Goal: Task Accomplishment & Management: Complete application form

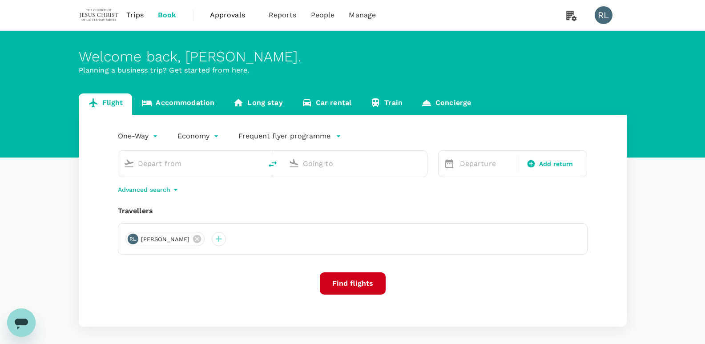
type input "Kuala Lumpur Intl ([GEOGRAPHIC_DATA])"
type input "Singapore Changi (SIN)"
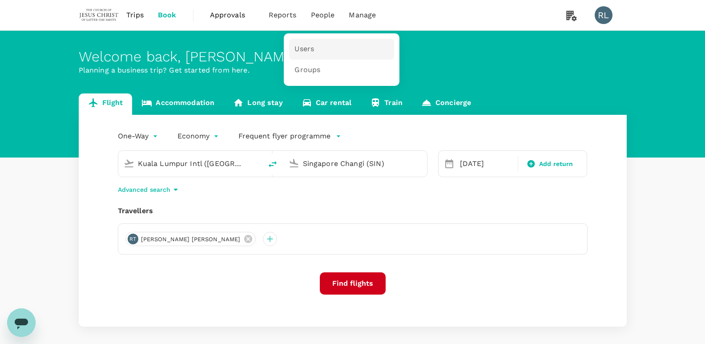
click at [300, 47] on span "Users" at bounding box center [305, 49] width 20 height 10
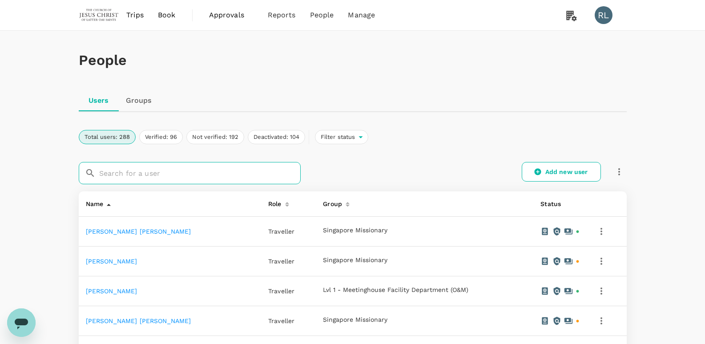
click at [146, 172] on input "text" at bounding box center [200, 173] width 202 height 22
click at [166, 168] on input "text" at bounding box center [200, 173] width 202 height 22
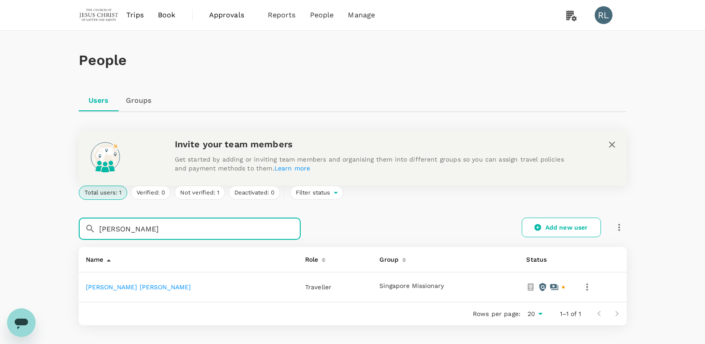
type input "[PERSON_NAME]"
click at [135, 287] on link "[PERSON_NAME] [PERSON_NAME]" at bounding box center [138, 287] width 105 height 7
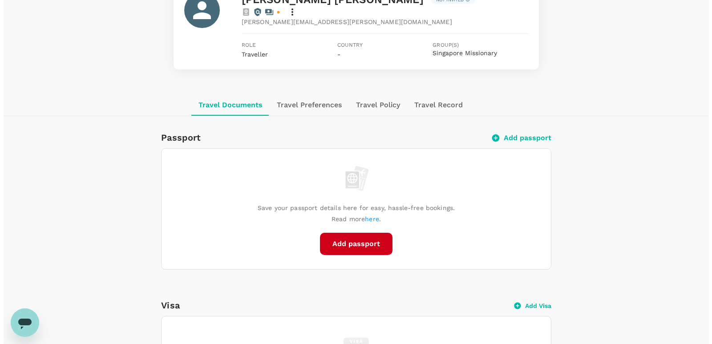
scroll to position [89, 0]
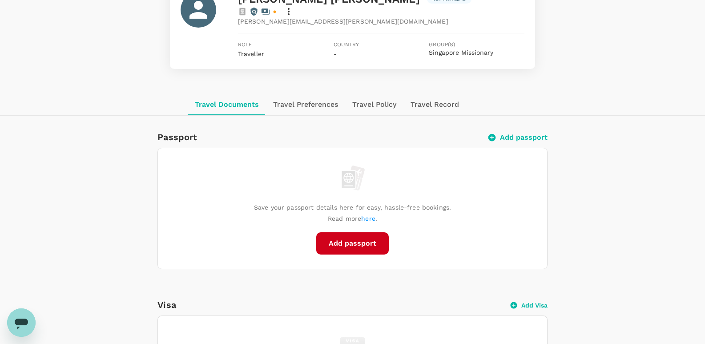
click at [353, 232] on button "Add passport" at bounding box center [352, 243] width 73 height 22
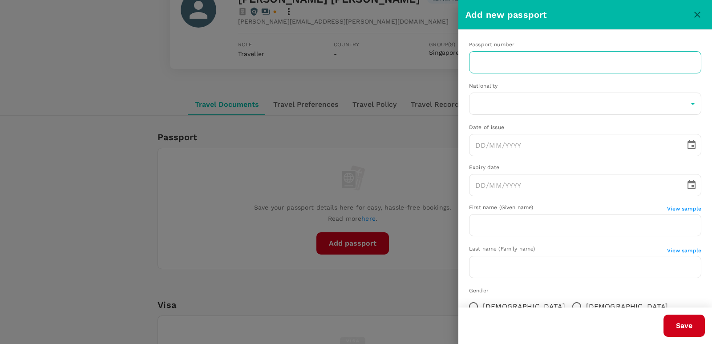
click at [568, 62] on input "text" at bounding box center [585, 62] width 232 height 22
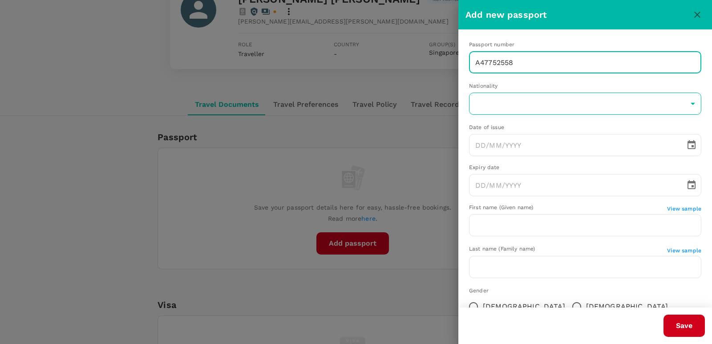
type input "A47752558"
click at [516, 102] on body "Trips Book Approvals 0 Reports People Manage RL Back to users Last edit was on …" at bounding box center [356, 309] width 712 height 797
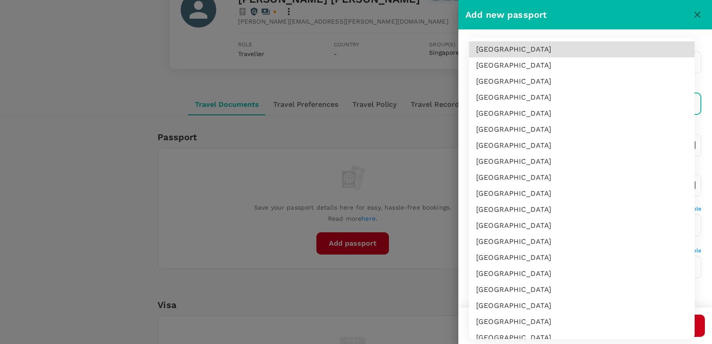
scroll to position [2793, 0]
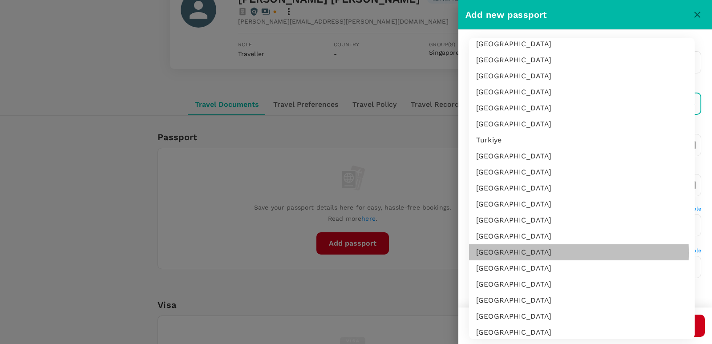
click at [522, 253] on li "[GEOGRAPHIC_DATA]" at bounding box center [582, 252] width 226 height 16
type input "US"
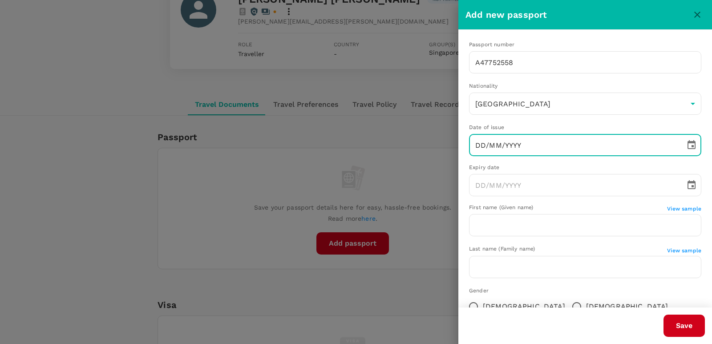
click at [524, 149] on input "DD/MM/YYYY" at bounding box center [574, 145] width 210 height 22
type input "[DATE]"
type input "DD/MM/YYYY"
click at [520, 190] on input "DD/MM/YYYY" at bounding box center [574, 185] width 210 height 22
click at [482, 145] on input "[DATE]" at bounding box center [574, 145] width 210 height 22
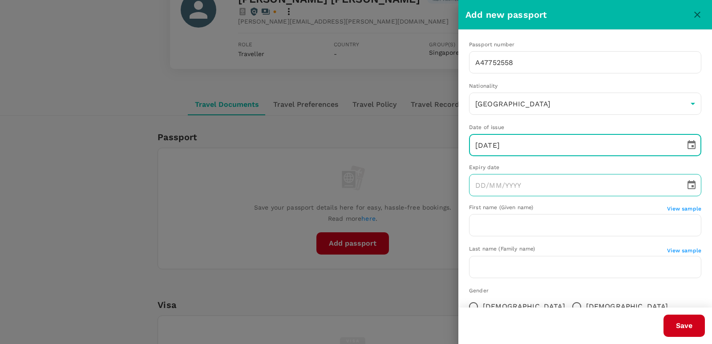
type input "[DATE]"
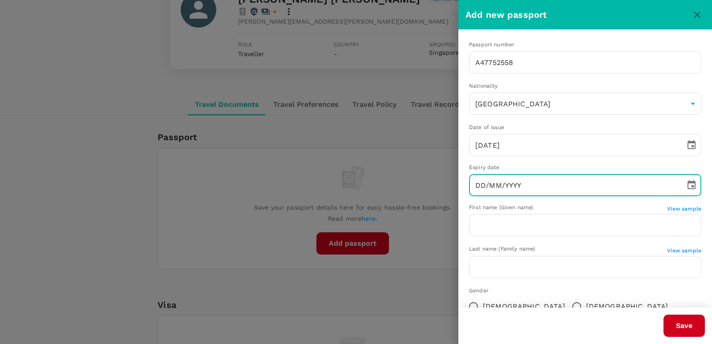
click at [522, 183] on input "DD/MM/YYYY" at bounding box center [574, 185] width 210 height 22
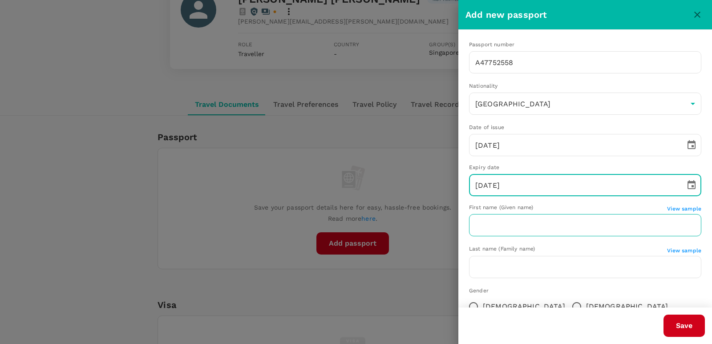
type input "[DATE]"
click at [542, 227] on input "text" at bounding box center [585, 225] width 232 height 22
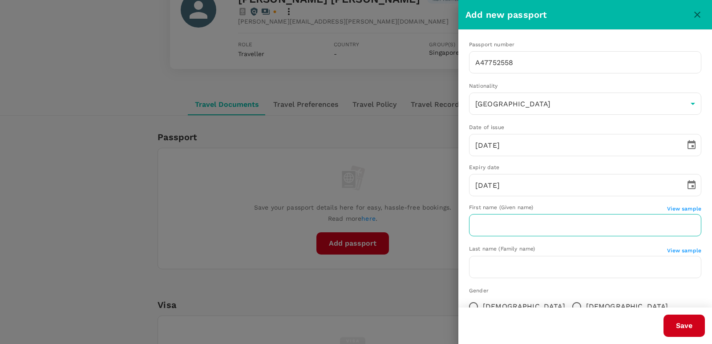
click at [566, 226] on input "text" at bounding box center [585, 225] width 232 height 22
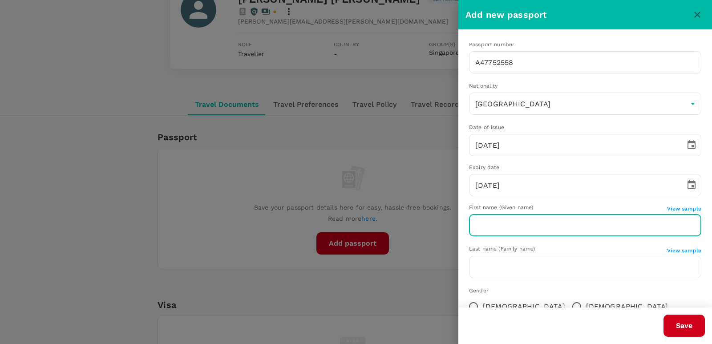
paste input "[PERSON_NAME]"
type input "[PERSON_NAME]"
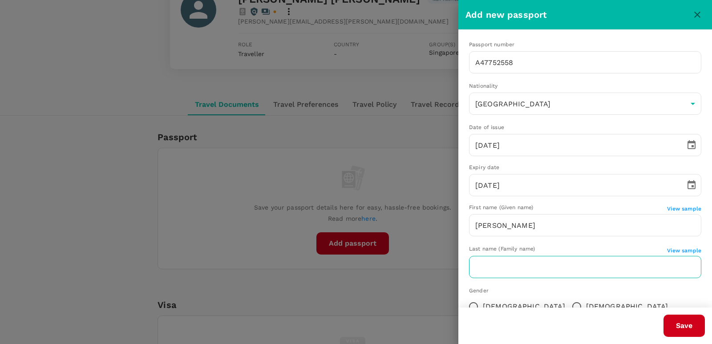
click at [512, 274] on input "text" at bounding box center [585, 267] width 232 height 22
paste input "[PERSON_NAME]"
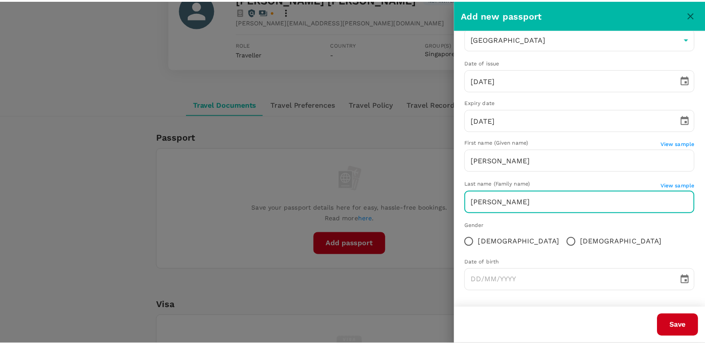
scroll to position [66, 0]
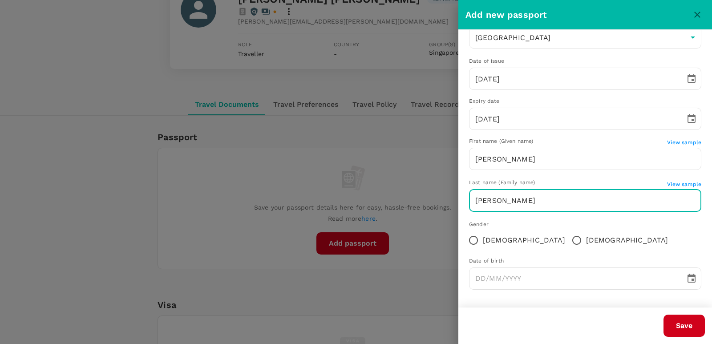
type input "[PERSON_NAME]"
click at [568, 239] on input "[DEMOGRAPHIC_DATA]" at bounding box center [577, 240] width 19 height 19
radio input "true"
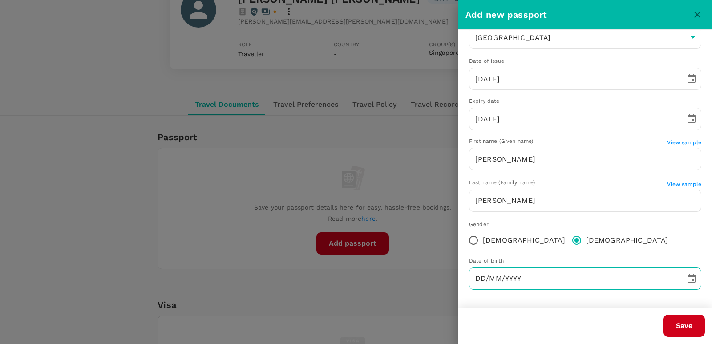
click at [532, 284] on input "DD/MM/YYYY" at bounding box center [574, 279] width 210 height 22
click at [537, 281] on input "DD/MM/YYYY" at bounding box center [574, 279] width 210 height 22
click at [529, 279] on input "DD/MM/YYYY" at bounding box center [574, 279] width 210 height 22
click at [529, 276] on input "DD/MM/YYYY" at bounding box center [574, 279] width 210 height 22
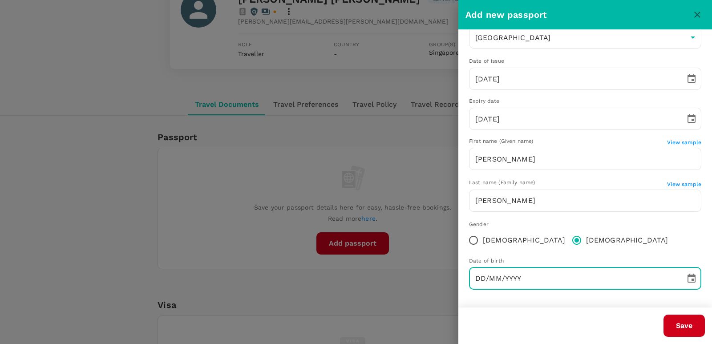
click at [513, 276] on input "DD/MM/YYYY" at bounding box center [574, 279] width 210 height 22
click at [482, 278] on input "DD/MM/YYYY" at bounding box center [574, 279] width 210 height 22
type input "[DATE]"
click at [610, 293] on div "Passport number [PASSPORT] ​ Nationality [DEMOGRAPHIC_DATA] [GEOGRAPHIC_DATA] ​…" at bounding box center [585, 136] width 254 height 344
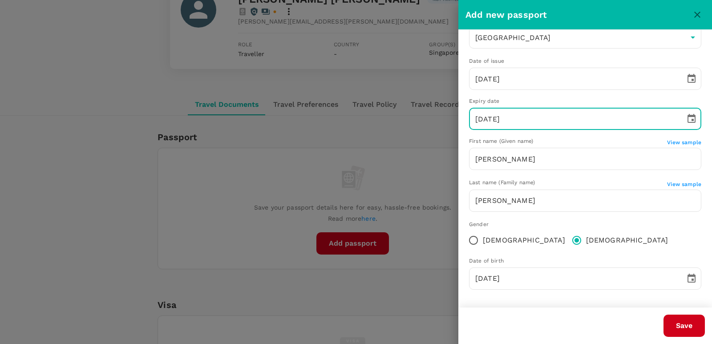
click at [515, 117] on input "[DATE]" at bounding box center [574, 119] width 210 height 22
click at [516, 117] on input "DD/11/2035" at bounding box center [574, 119] width 210 height 22
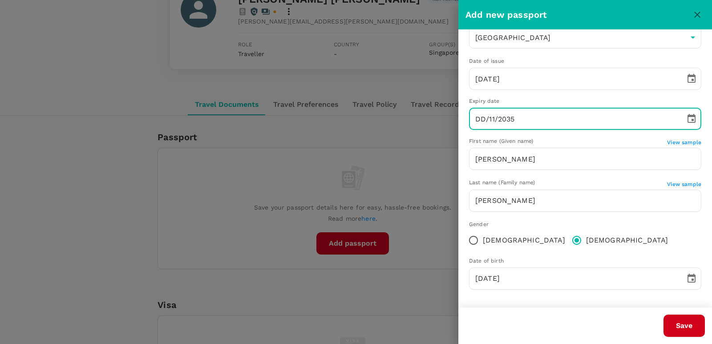
click at [516, 117] on input "DD/11/2035" at bounding box center [574, 119] width 210 height 22
click at [518, 117] on input "DD/11/2035" at bounding box center [574, 119] width 210 height 22
click at [519, 117] on input "DD/11/2035" at bounding box center [574, 119] width 210 height 22
click at [521, 117] on input "DD/11/2035" at bounding box center [574, 119] width 210 height 22
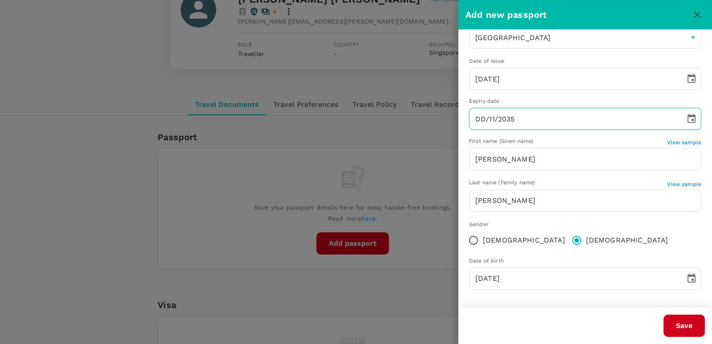
click at [547, 121] on input "DD/11/2035" at bounding box center [574, 119] width 210 height 22
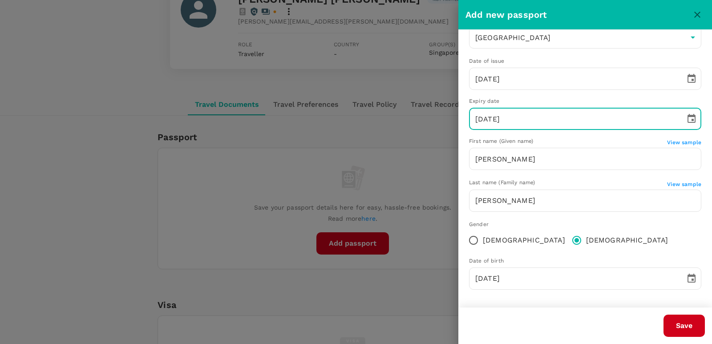
click at [596, 112] on input "[DATE]" at bounding box center [574, 119] width 210 height 22
type input "[DATE]"
click at [639, 176] on div "Passport number [PASSPORT] ​ Nationality [DEMOGRAPHIC_DATA] [GEOGRAPHIC_DATA] ​…" at bounding box center [585, 136] width 254 height 344
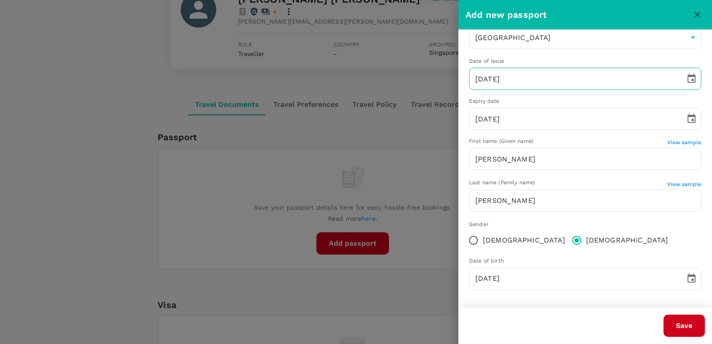
click at [480, 75] on input "[DATE]" at bounding box center [574, 79] width 210 height 22
type input "[DATE]"
click at [559, 94] on div "Passport number [PASSPORT] ​ Nationality [DEMOGRAPHIC_DATA] [GEOGRAPHIC_DATA] ​…" at bounding box center [585, 136] width 254 height 344
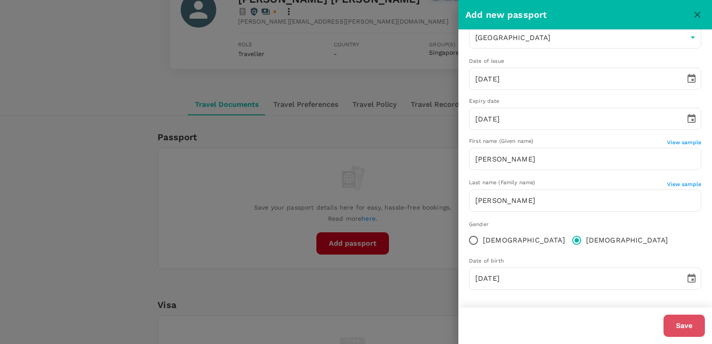
click at [687, 331] on button "Save" at bounding box center [684, 326] width 41 height 22
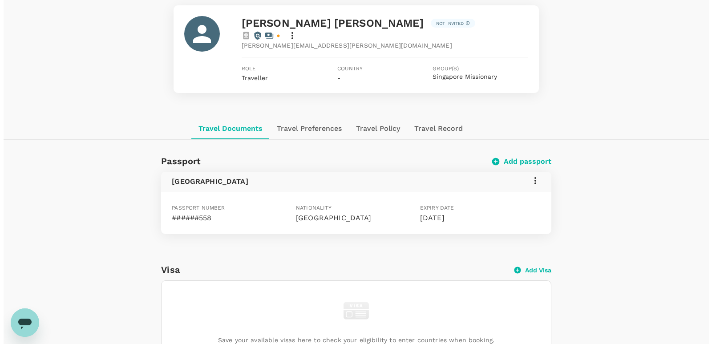
scroll to position [0, 0]
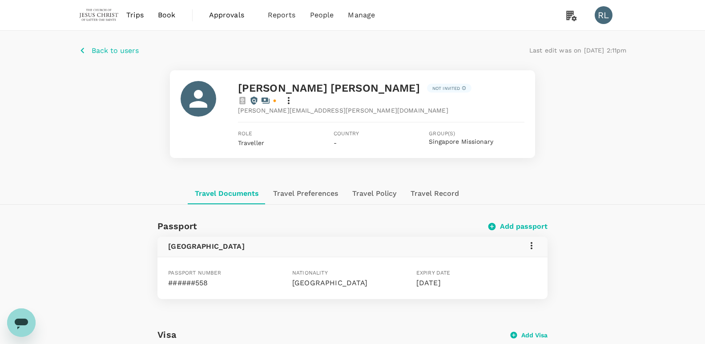
click at [116, 48] on p "Back to users" at bounding box center [115, 50] width 47 height 11
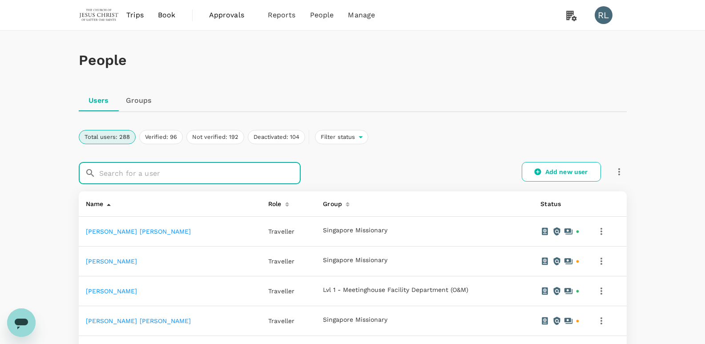
click at [178, 172] on input "text" at bounding box center [200, 173] width 202 height 22
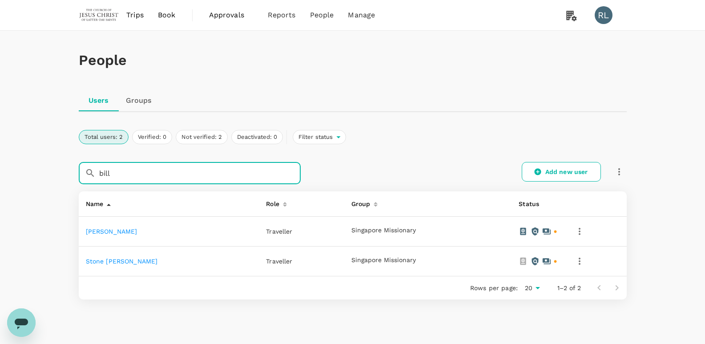
type input "bill"
click at [133, 263] on link "Stone [PERSON_NAME]" at bounding box center [122, 261] width 72 height 7
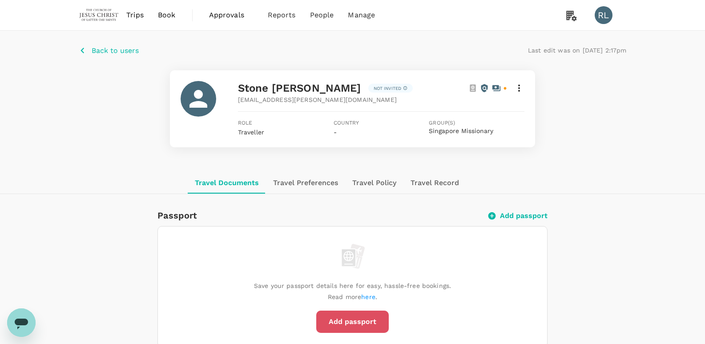
click at [364, 319] on button "Add passport" at bounding box center [352, 322] width 73 height 22
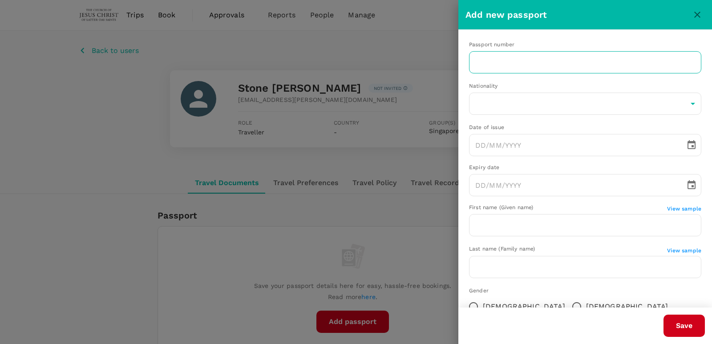
click at [529, 64] on input "text" at bounding box center [585, 62] width 232 height 22
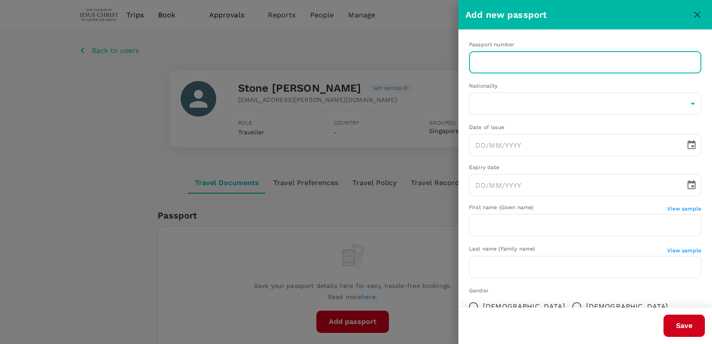
paste input "A47752558"
type input "A"
click at [508, 62] on input "text" at bounding box center [585, 62] width 232 height 22
click at [542, 61] on input "text" at bounding box center [585, 62] width 232 height 22
drag, startPoint x: 543, startPoint y: 61, endPoint x: 486, endPoint y: 55, distance: 56.8
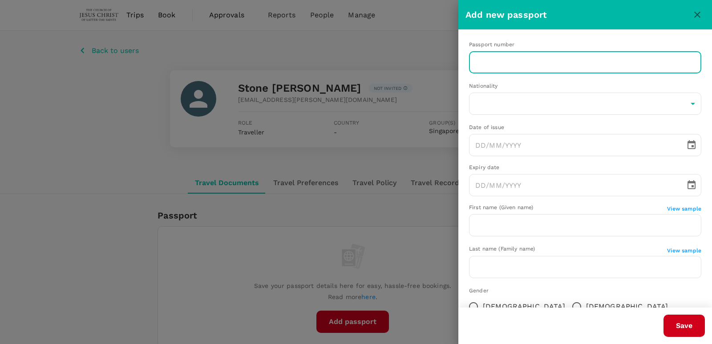
click at [486, 55] on input "text" at bounding box center [585, 62] width 232 height 22
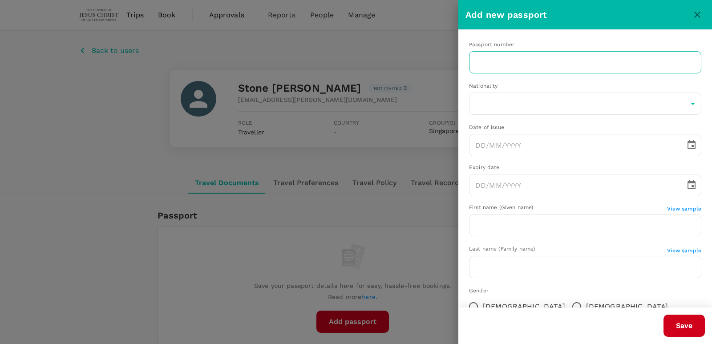
click at [529, 63] on input "text" at bounding box center [585, 62] width 232 height 22
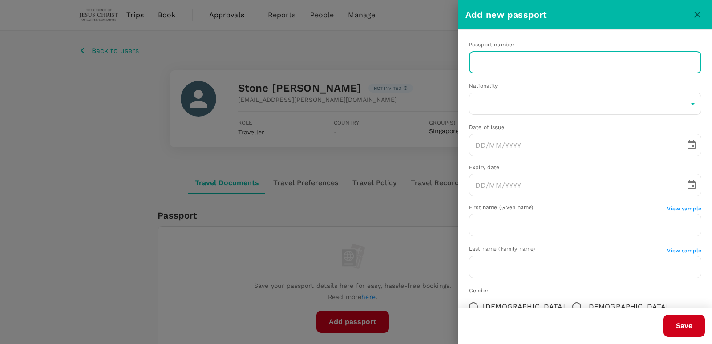
paste input "A60460493"
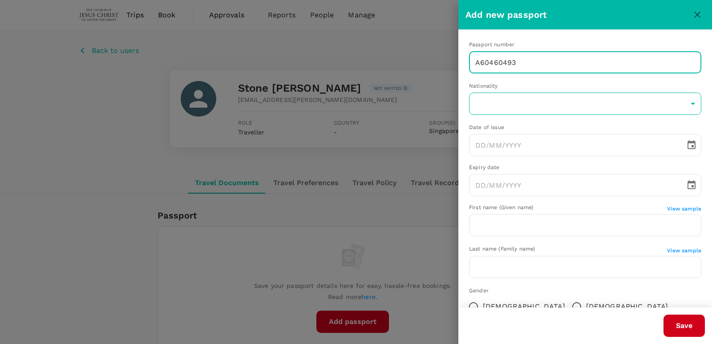
type input "A60460493"
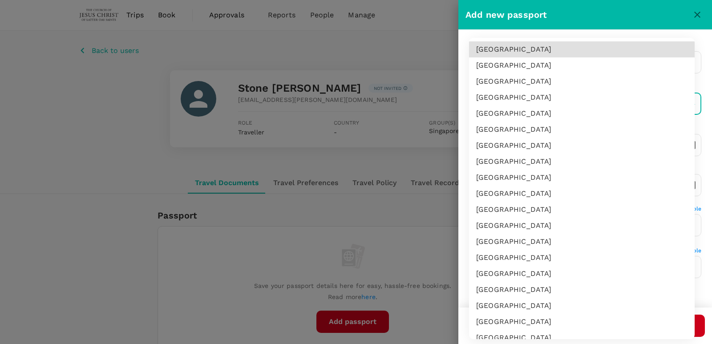
scroll to position [2793, 0]
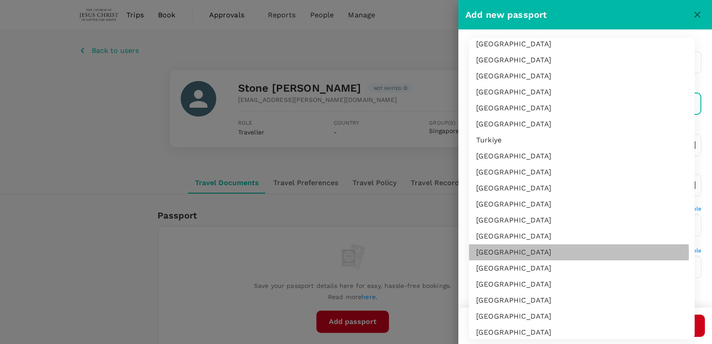
click at [510, 253] on li "[GEOGRAPHIC_DATA]" at bounding box center [582, 252] width 226 height 16
type input "US"
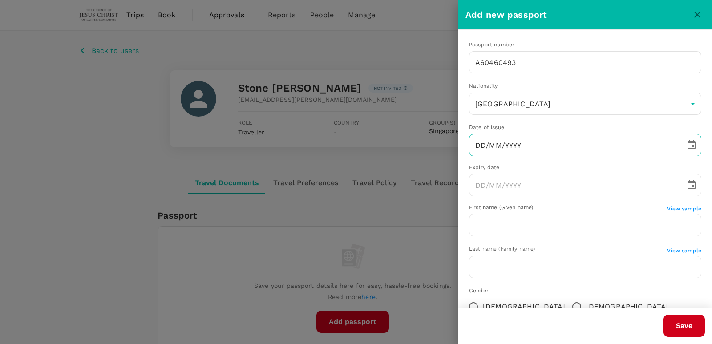
click at [566, 143] on input "DD/MM/YYYY" at bounding box center [574, 145] width 210 height 22
click at [530, 142] on input "DD/MM/YYYY" at bounding box center [574, 145] width 210 height 22
click at [564, 142] on input "DD/MM/YYYY" at bounding box center [574, 145] width 210 height 22
click at [530, 146] on input "DD/MM/YYYY" at bounding box center [574, 145] width 210 height 22
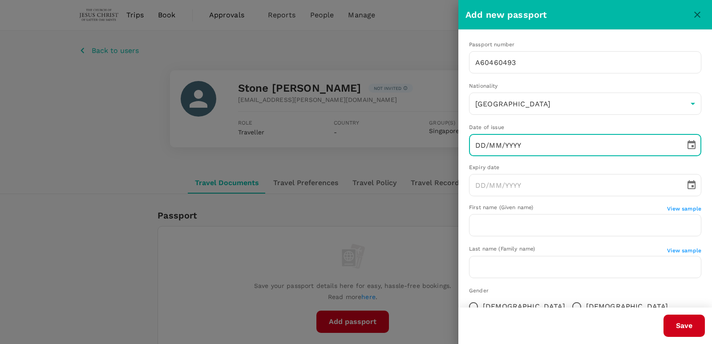
click at [524, 141] on input "DD/MM/YYYY" at bounding box center [574, 145] width 210 height 22
click at [528, 139] on input "DD/MM/YYYY" at bounding box center [574, 145] width 210 height 22
click at [562, 147] on input "DD/MM/YYYY" at bounding box center [574, 145] width 210 height 22
paste input "[DATE]"
type input "[DATE]"
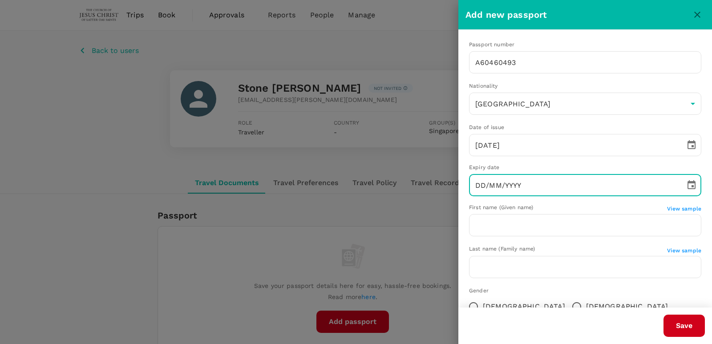
click at [540, 182] on input "DD/MM/YYYY" at bounding box center [574, 185] width 210 height 22
paste input "[DATE]"
type input "[DATE]"
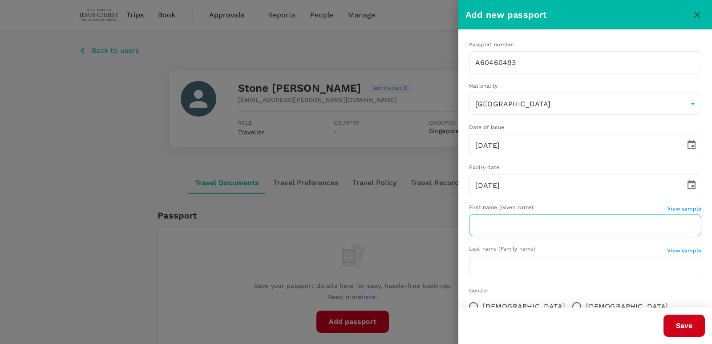
click at [487, 226] on input "text" at bounding box center [585, 225] width 232 height 22
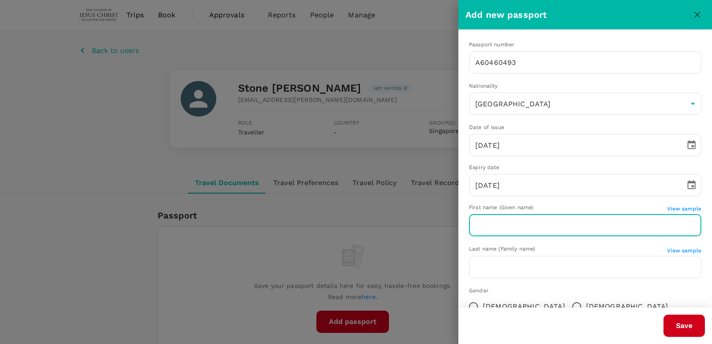
paste input "[PERSON_NAME]"
type input "[PERSON_NAME]"
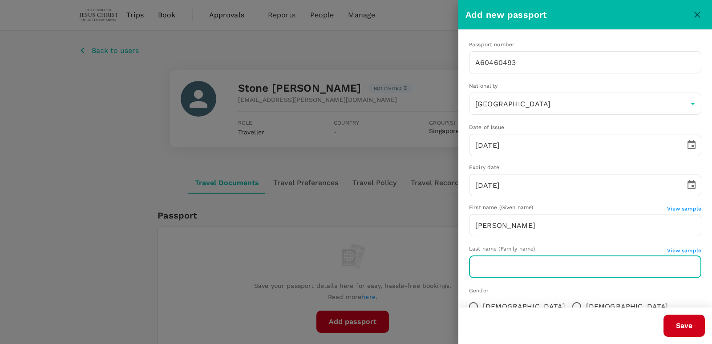
click at [536, 261] on input "text" at bounding box center [585, 267] width 232 height 22
paste input "[PERSON_NAME]"
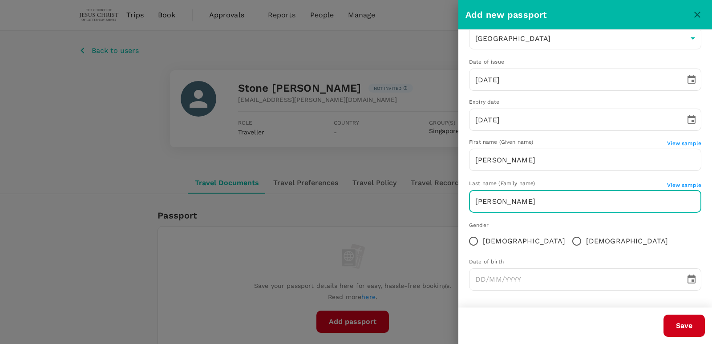
scroll to position [66, 0]
type input "[PERSON_NAME]"
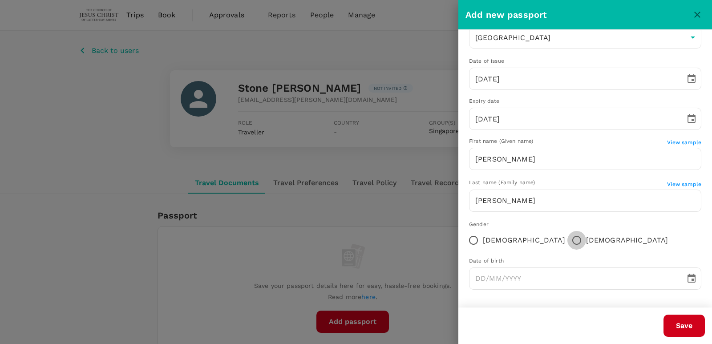
click at [568, 239] on input "[DEMOGRAPHIC_DATA]" at bounding box center [577, 240] width 19 height 19
radio input "true"
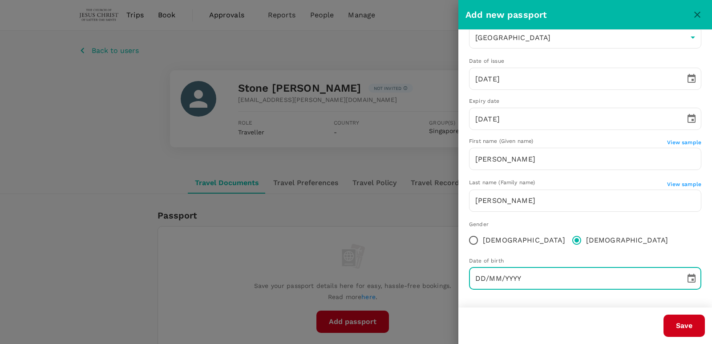
click at [531, 280] on input "DD/MM/YYYY" at bounding box center [574, 279] width 210 height 22
paste input "[DATE]"
type input "[DATE]"
click at [682, 321] on button "Save" at bounding box center [684, 326] width 41 height 22
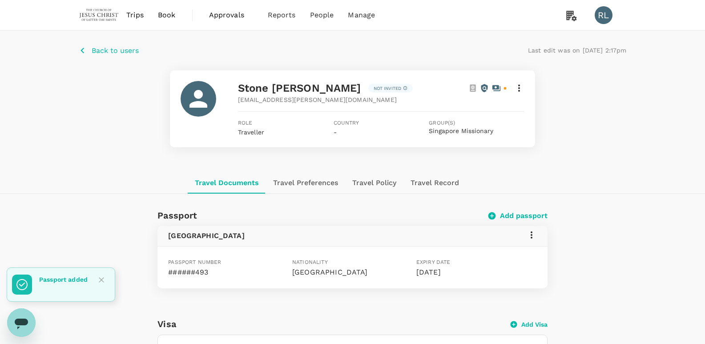
click at [125, 52] on p "Back to users" at bounding box center [115, 50] width 47 height 11
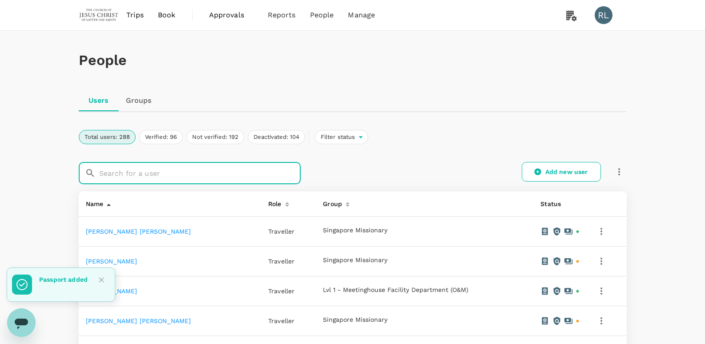
click at [172, 174] on input "text" at bounding box center [200, 173] width 202 height 22
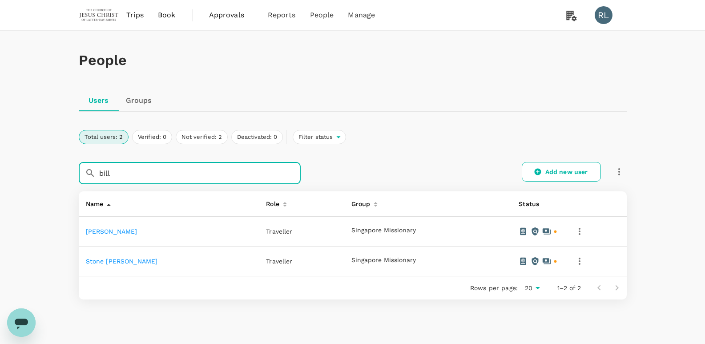
type input "bill"
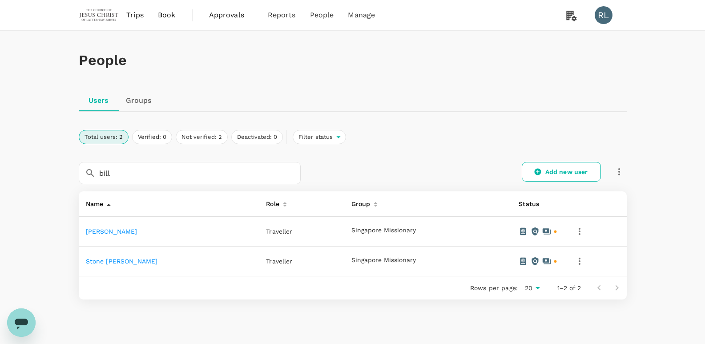
click at [135, 234] on link "[PERSON_NAME]" at bounding box center [112, 231] width 52 height 7
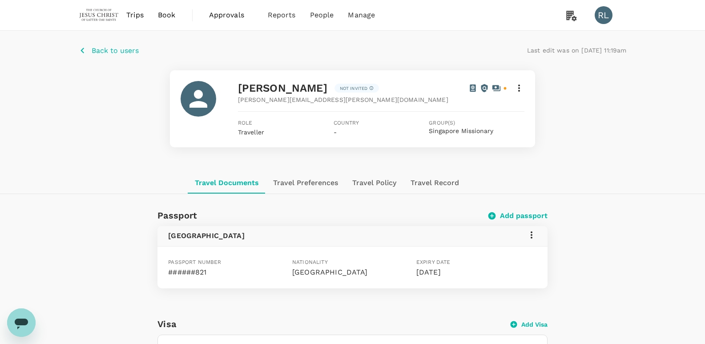
click at [122, 47] on p "Back to users" at bounding box center [115, 50] width 47 height 11
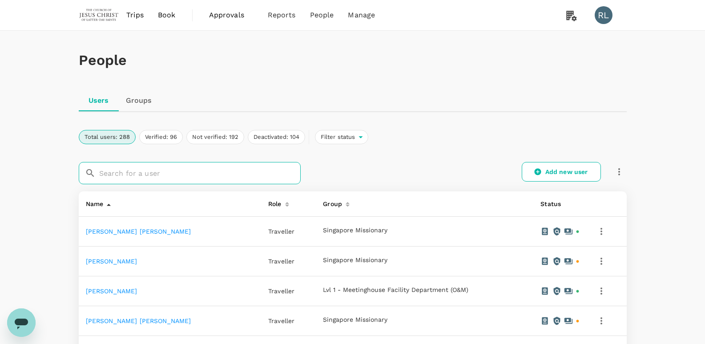
click at [136, 172] on input "text" at bounding box center [200, 173] width 202 height 22
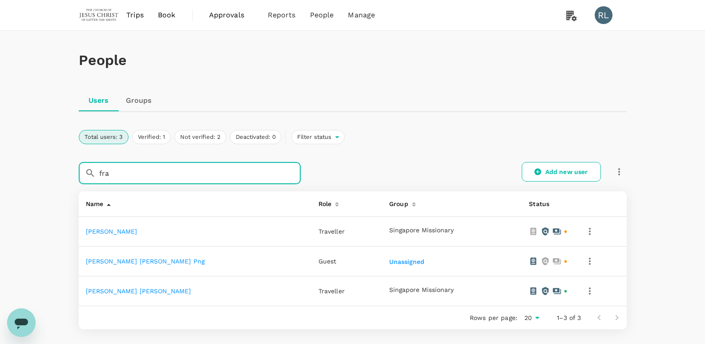
type input "fra"
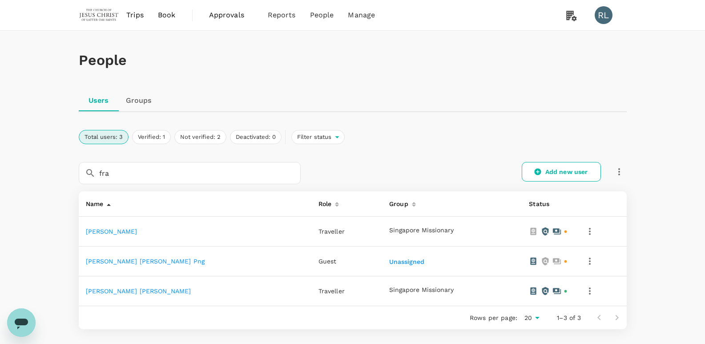
click at [138, 233] on link "[PERSON_NAME]" at bounding box center [112, 231] width 52 height 7
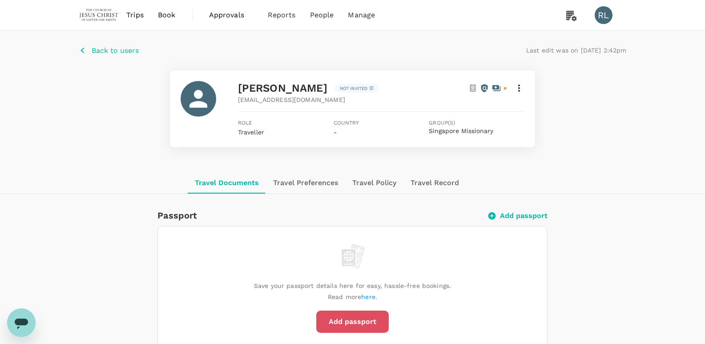
click at [365, 324] on button "Add passport" at bounding box center [352, 322] width 73 height 22
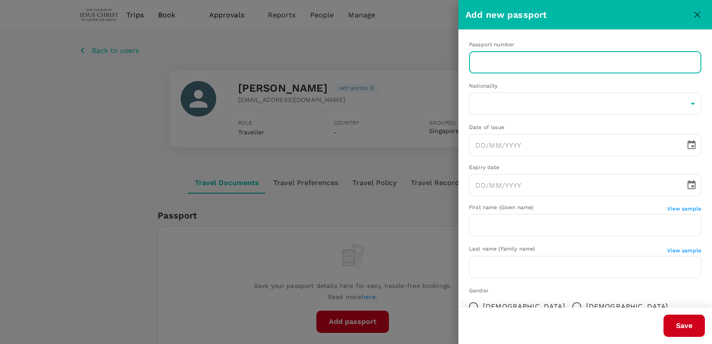
click at [530, 61] on input "text" at bounding box center [585, 62] width 232 height 22
paste input "A14294680"
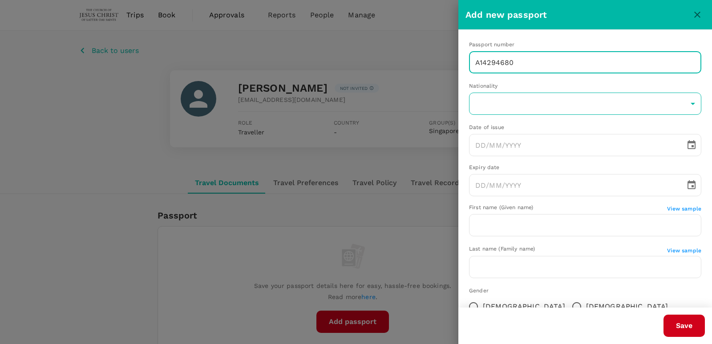
type input "A14294680"
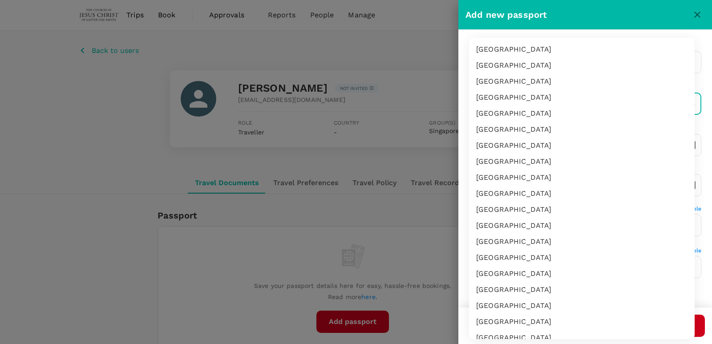
scroll to position [2793, 0]
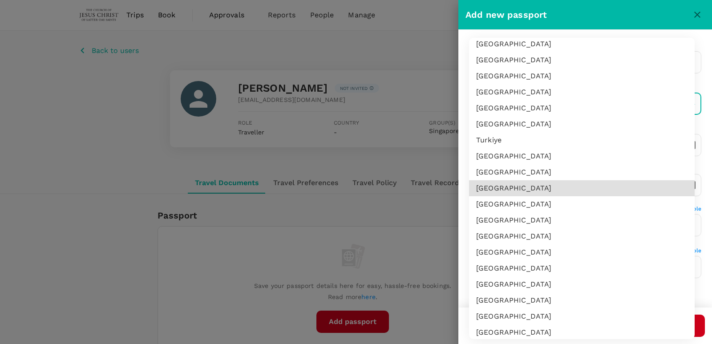
click at [515, 251] on li "[GEOGRAPHIC_DATA]" at bounding box center [582, 252] width 226 height 16
type input "US"
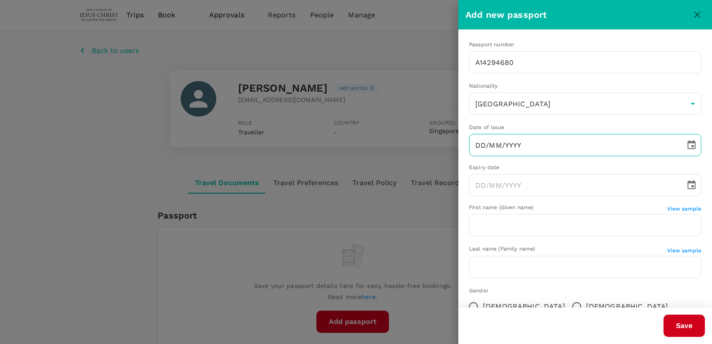
click at [518, 150] on input "DD/MM/YYYY" at bounding box center [574, 145] width 210 height 22
paste input "[DATE]"
type input "[DATE]"
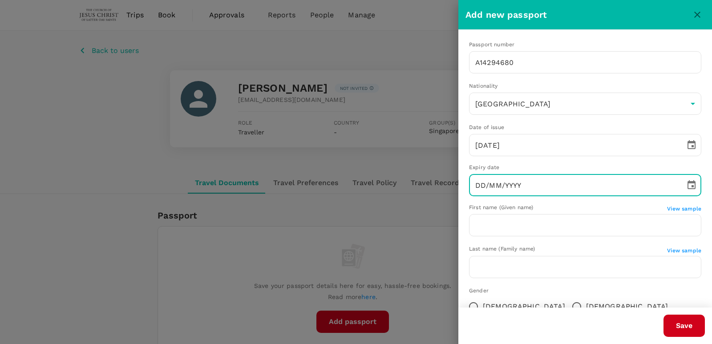
click at [558, 192] on input "DD/MM/YYYY" at bounding box center [574, 185] width 210 height 22
paste input "[DATE]"
type input "[DATE]"
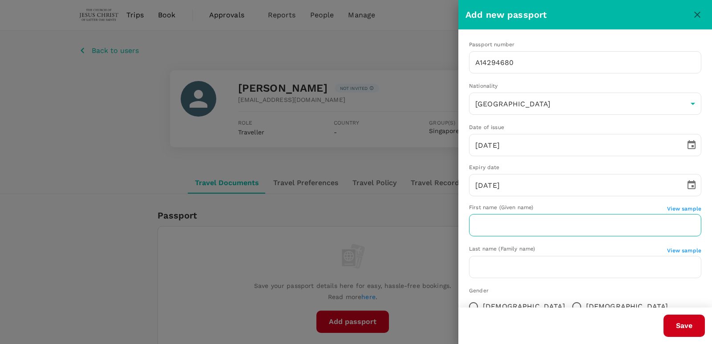
click at [533, 230] on input "text" at bounding box center [585, 225] width 232 height 22
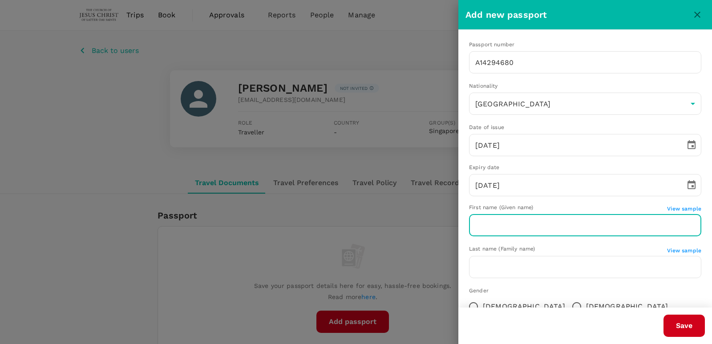
paste input "[PERSON_NAME]"
type input "[PERSON_NAME]"
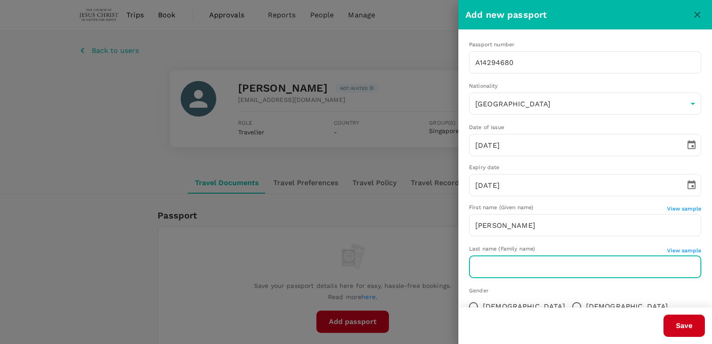
click at [528, 268] on input "text" at bounding box center [585, 267] width 232 height 22
paste input "[PERSON_NAME]"
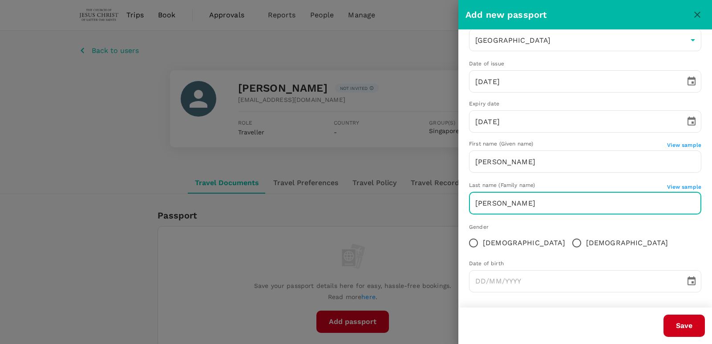
scroll to position [66, 0]
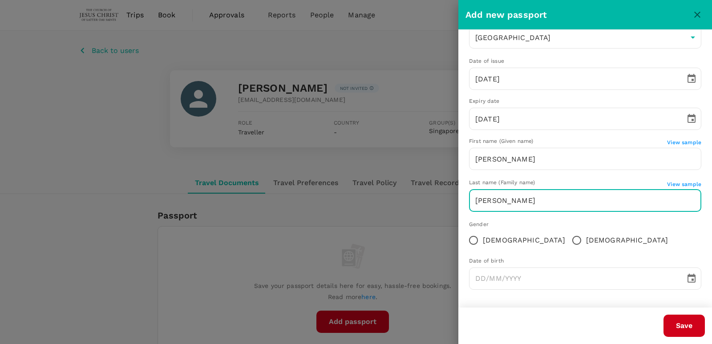
type input "[PERSON_NAME]"
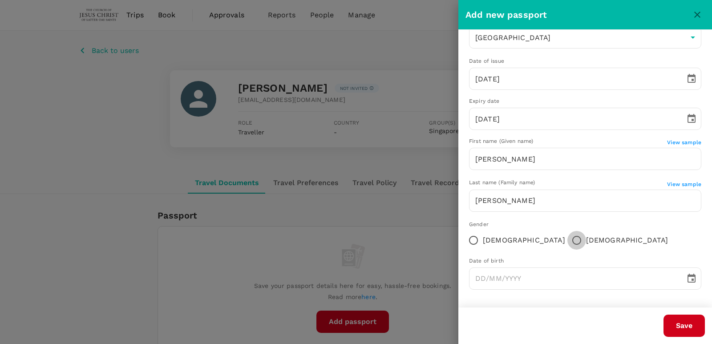
click at [568, 240] on input "[DEMOGRAPHIC_DATA]" at bounding box center [577, 240] width 19 height 19
radio input "true"
click at [513, 284] on input "DD/MM/YYYY" at bounding box center [574, 279] width 210 height 22
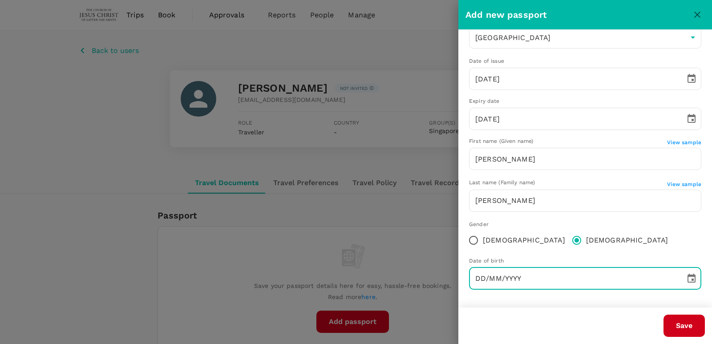
paste input "[DATE]"
type input "[DATE]"
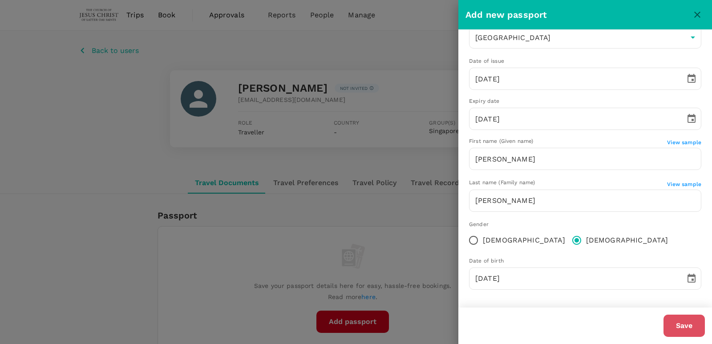
click at [674, 328] on button "Save" at bounding box center [684, 326] width 41 height 22
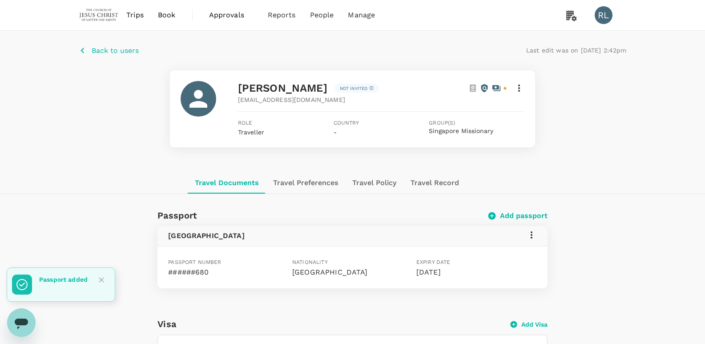
click at [127, 53] on p "Back to users" at bounding box center [115, 50] width 47 height 11
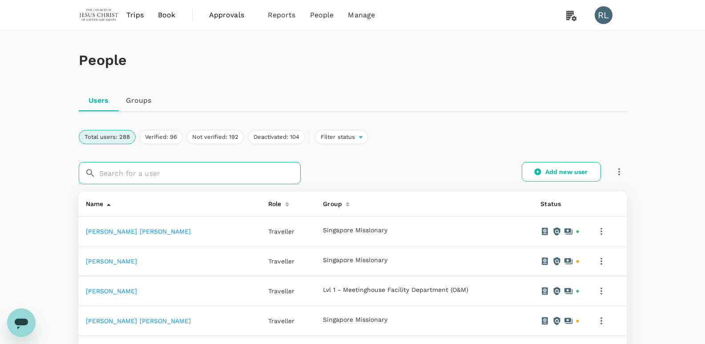
click at [211, 174] on input "text" at bounding box center [200, 173] width 202 height 22
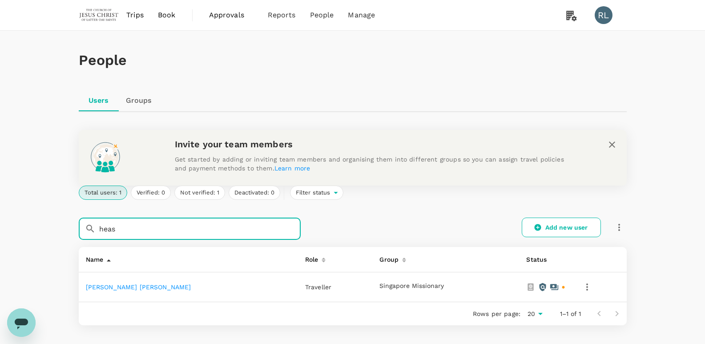
type input "heas"
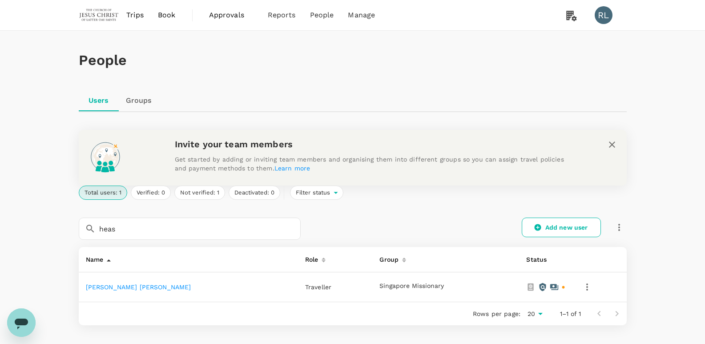
click at [151, 285] on link "[PERSON_NAME] [PERSON_NAME]" at bounding box center [138, 287] width 105 height 7
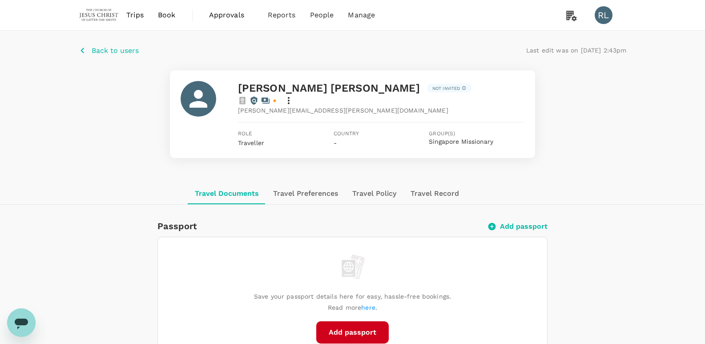
click at [352, 322] on button "Add passport" at bounding box center [352, 332] width 73 height 22
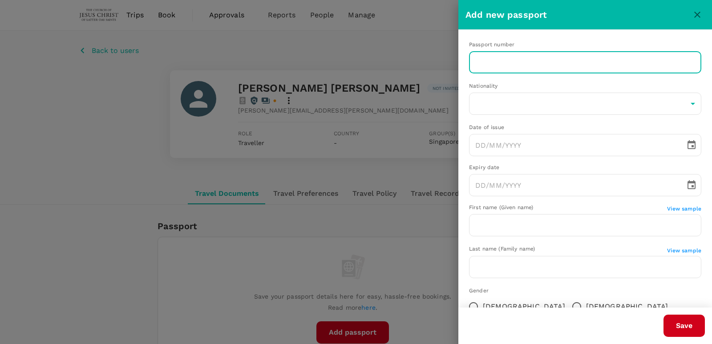
click at [579, 55] on input "text" at bounding box center [585, 62] width 232 height 22
paste input "A58476359"
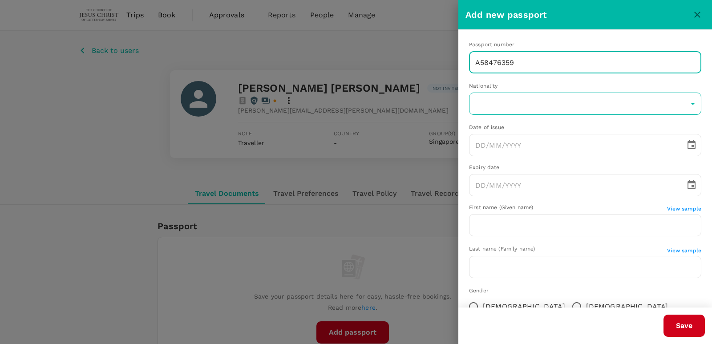
type input "A58476359"
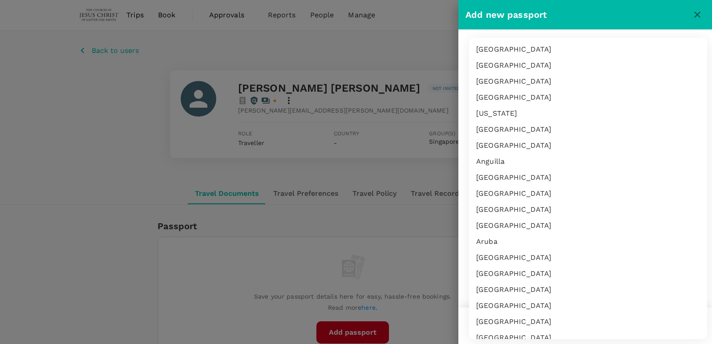
scroll to position [3531, 0]
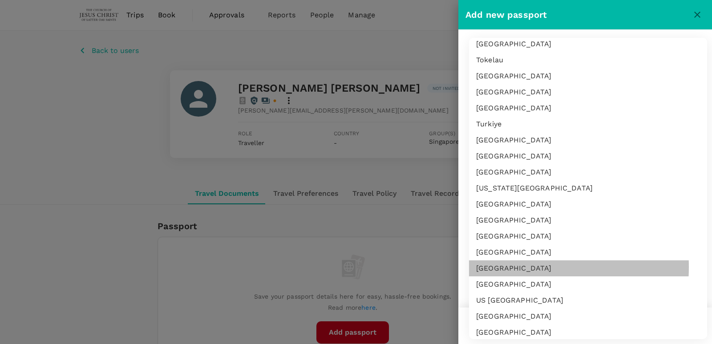
click at [516, 267] on li "[GEOGRAPHIC_DATA]" at bounding box center [588, 268] width 238 height 16
type input "US"
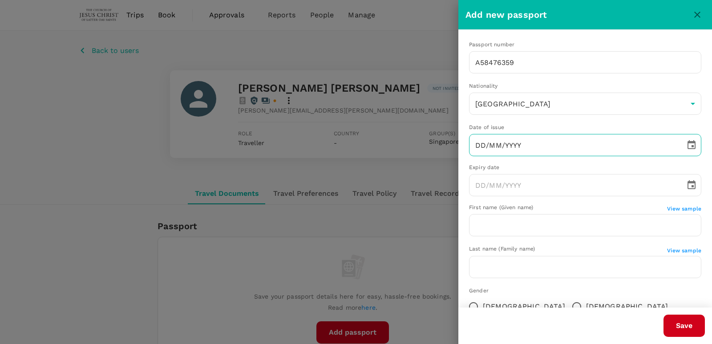
click at [550, 151] on input "DD/MM/YYYY" at bounding box center [574, 145] width 210 height 22
paste input "[DATE]"
type input "[DATE]"
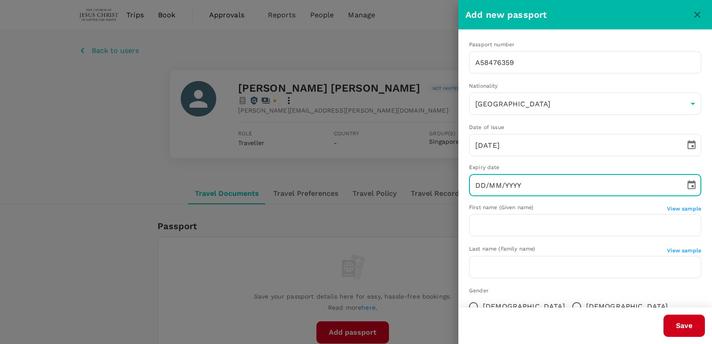
click at [596, 186] on input "DD/MM/YYYY" at bounding box center [574, 185] width 210 height 22
paste input "[DATE]"
type input "[DATE]"
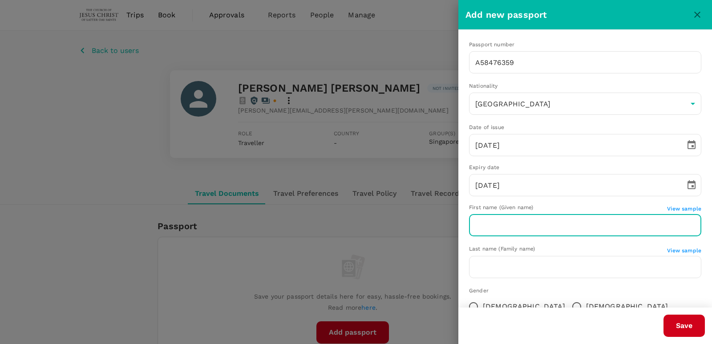
click at [594, 227] on input "text" at bounding box center [585, 225] width 232 height 22
paste input "[PERSON_NAME]"
type input "[PERSON_NAME]"
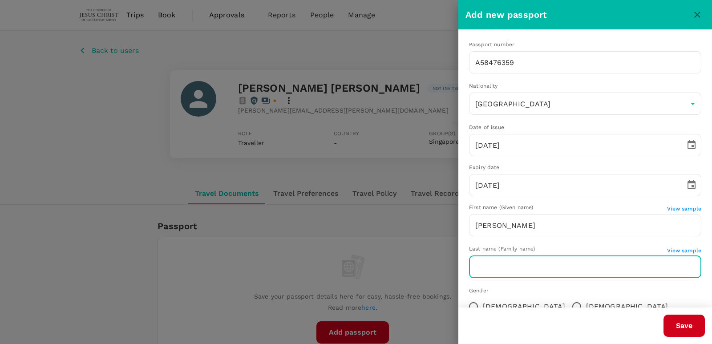
click at [538, 272] on input "text" at bounding box center [585, 267] width 232 height 22
paste input "[PERSON_NAME]"
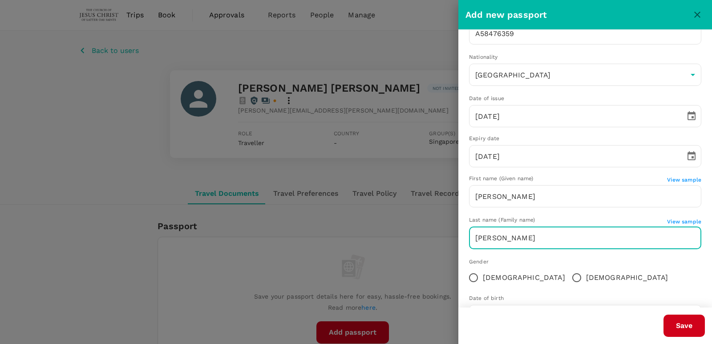
scroll to position [45, 0]
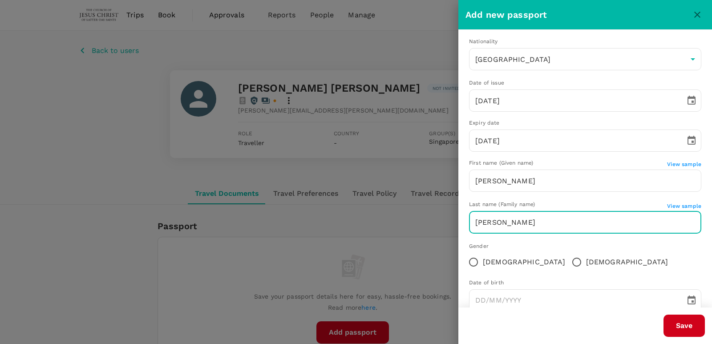
type input "[PERSON_NAME]"
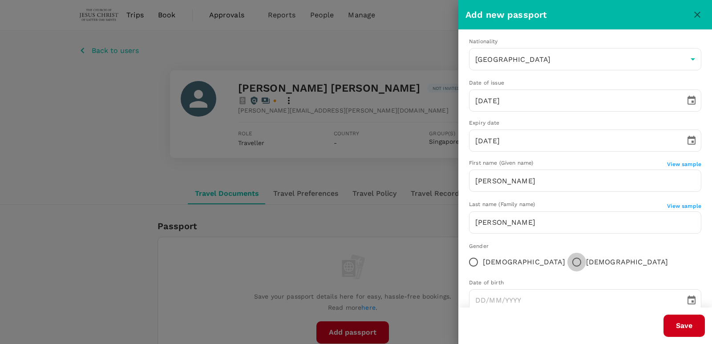
click at [568, 261] on input "[DEMOGRAPHIC_DATA]" at bounding box center [577, 262] width 19 height 19
radio input "true"
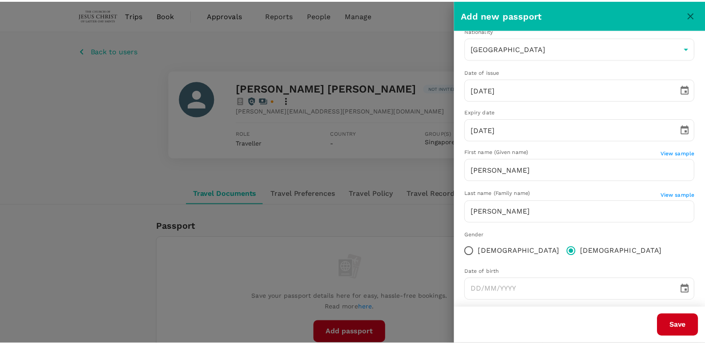
scroll to position [66, 0]
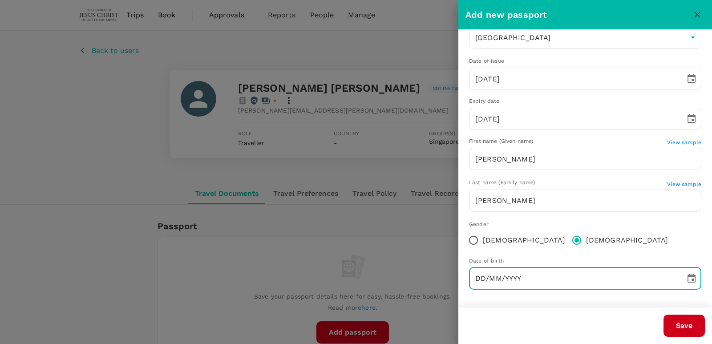
click at [564, 280] on input "DD/MM/YYYY" at bounding box center [574, 279] width 210 height 22
paste input "[DATE]"
type input "[DATE]"
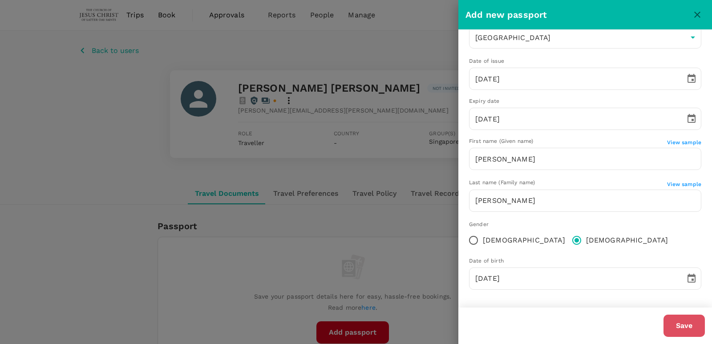
click at [685, 326] on button "Save" at bounding box center [684, 326] width 41 height 22
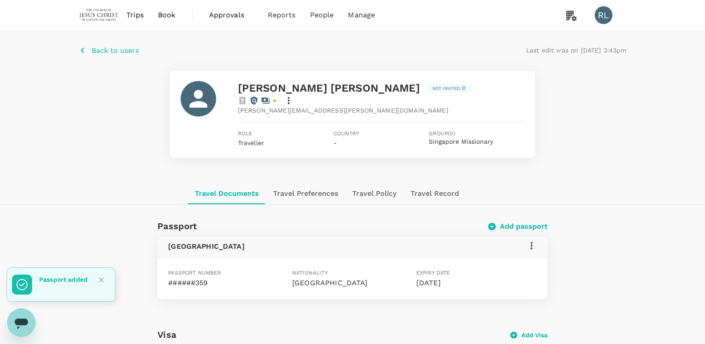
click at [126, 51] on p "Back to users" at bounding box center [115, 50] width 47 height 11
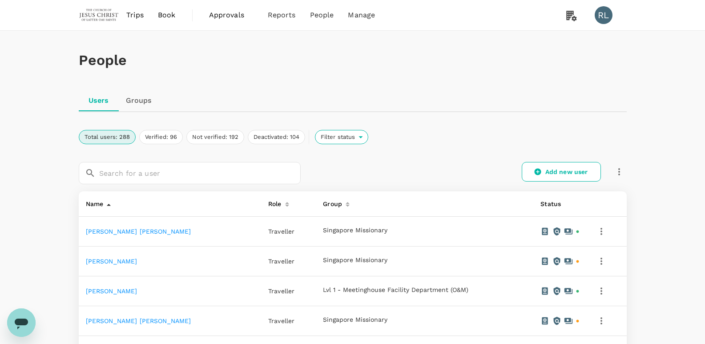
click at [338, 141] on span "Filter status" at bounding box center [338, 137] width 44 height 8
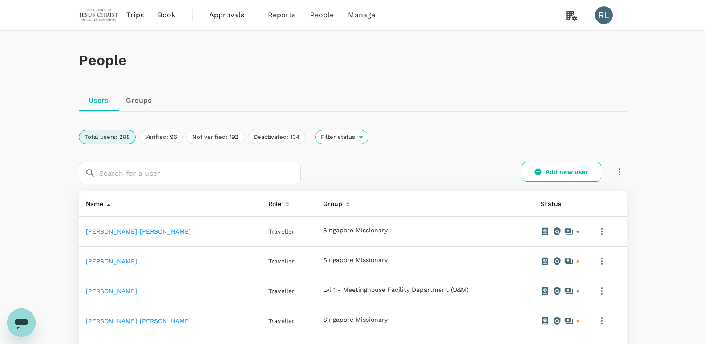
click at [560, 270] on div at bounding box center [356, 172] width 712 height 344
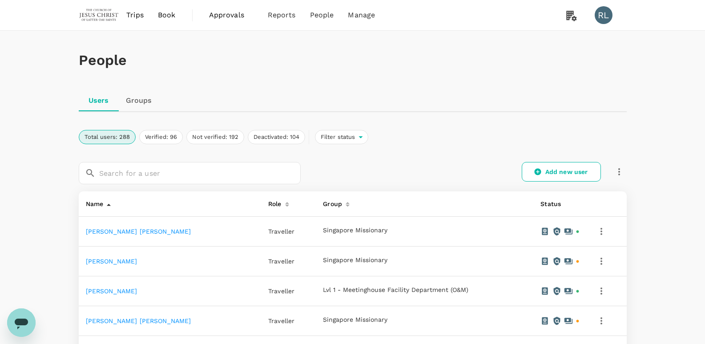
click at [138, 265] on link "[PERSON_NAME]" at bounding box center [112, 261] width 52 height 7
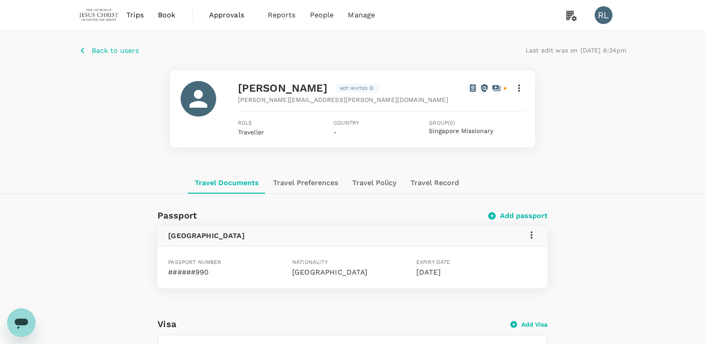
click at [104, 48] on p "Back to users" at bounding box center [115, 50] width 47 height 11
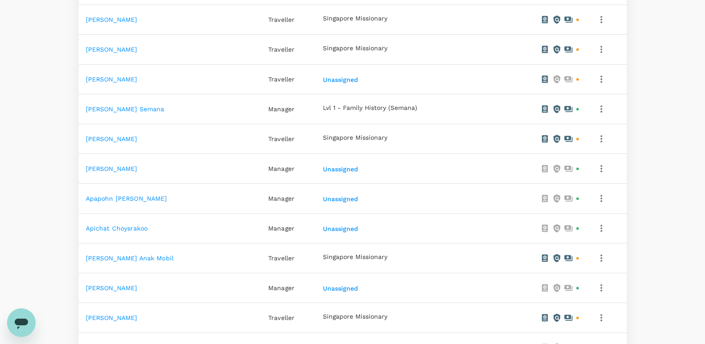
scroll to position [351, 0]
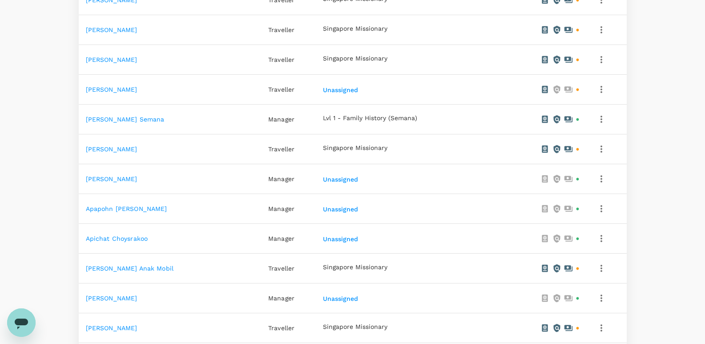
click at [123, 90] on link "[PERSON_NAME]" at bounding box center [112, 89] width 52 height 7
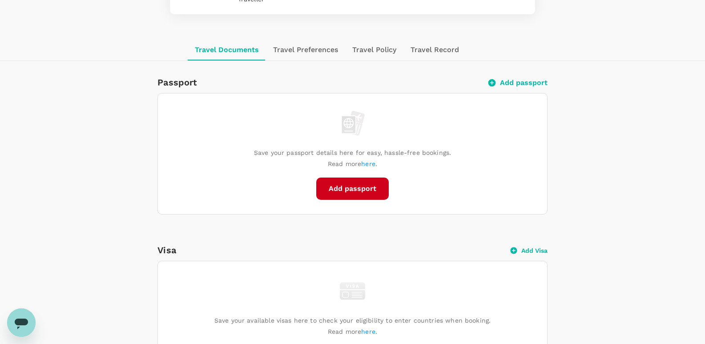
scroll to position [45, 0]
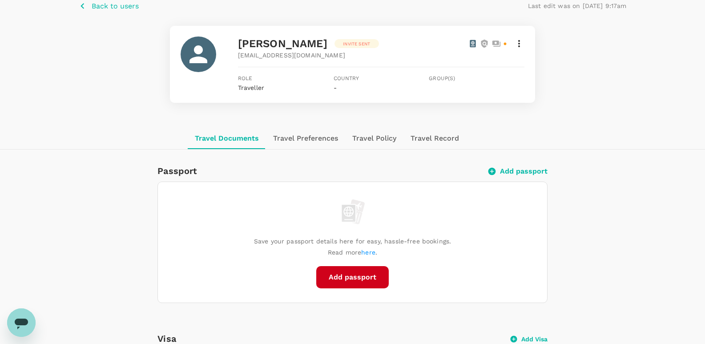
click at [100, 4] on p "Back to users" at bounding box center [115, 6] width 47 height 11
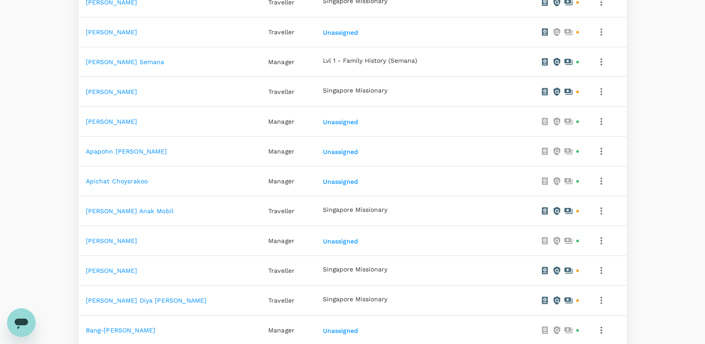
scroll to position [573, 0]
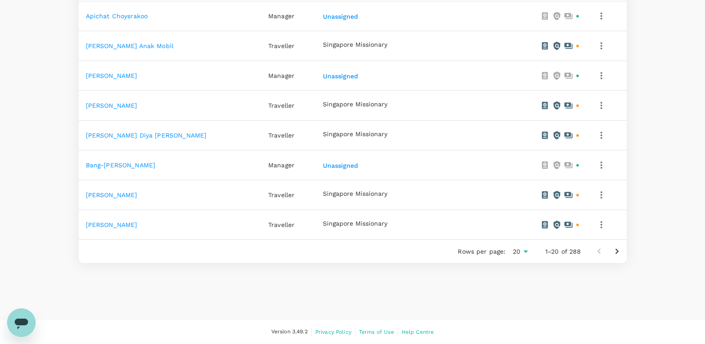
click at [617, 251] on icon "Go to next page" at bounding box center [617, 251] width 11 height 11
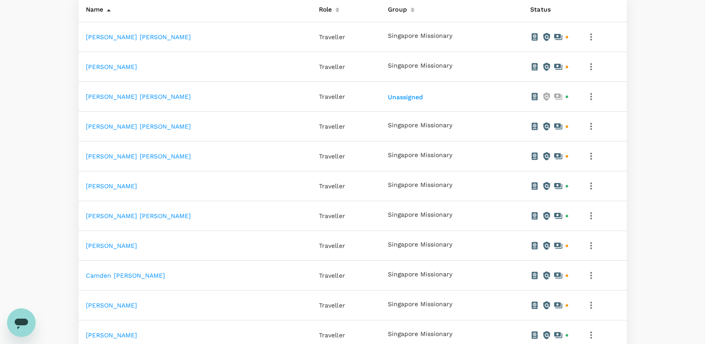
scroll to position [173, 0]
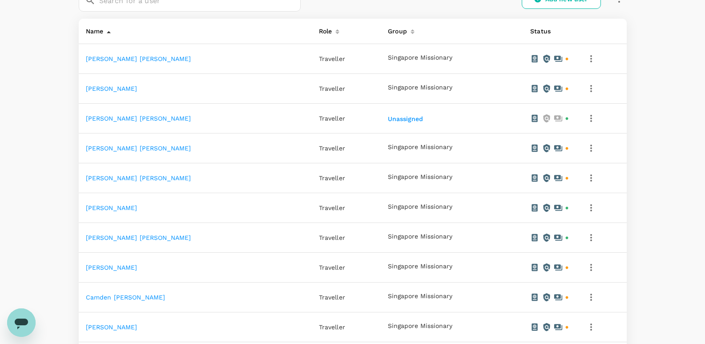
click at [154, 122] on link "[PERSON_NAME] [PERSON_NAME]" at bounding box center [138, 118] width 105 height 7
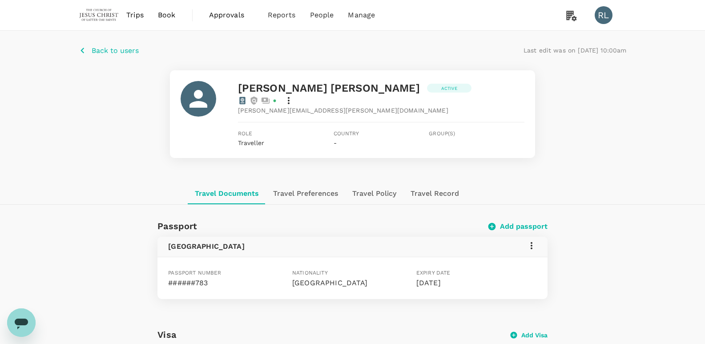
click at [98, 55] on p "Back to users" at bounding box center [115, 50] width 47 height 11
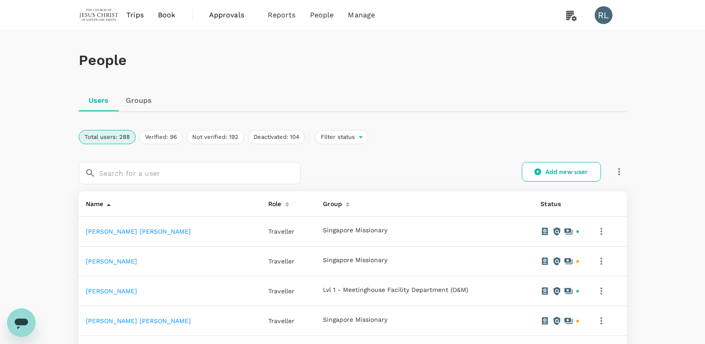
click at [620, 172] on icon "button" at bounding box center [620, 171] width 2 height 7
click at [460, 138] on div "Total users: 288 Verified: 96 Not verified: 192 Deactivated: 104 Filter status" at bounding box center [353, 137] width 548 height 14
